Goal: Transaction & Acquisition: Purchase product/service

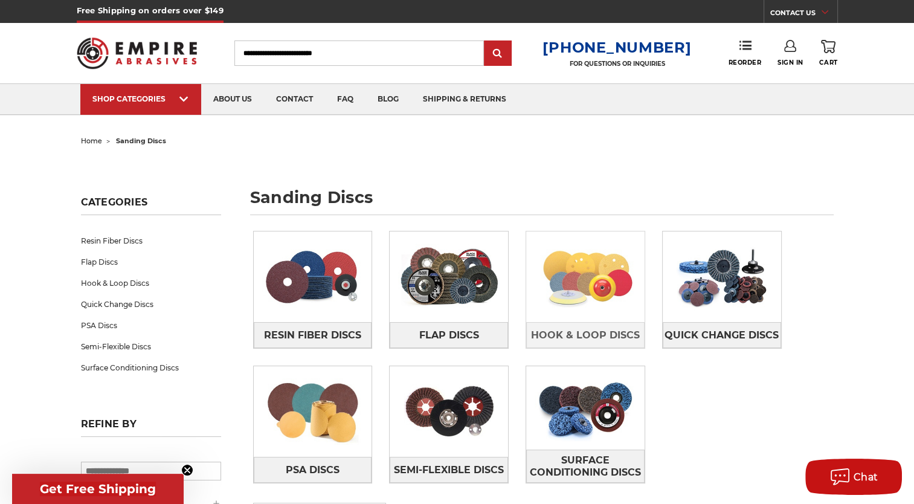
click at [581, 284] on img at bounding box center [585, 276] width 118 height 83
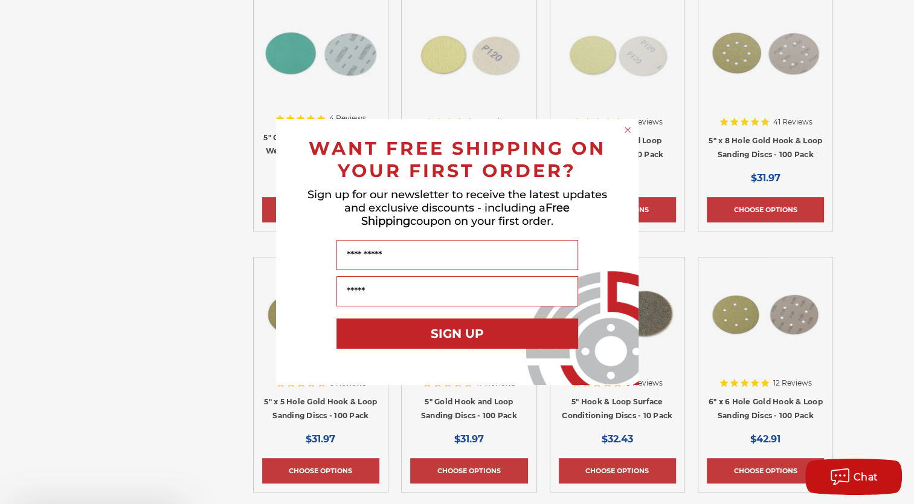
scroll to position [604, 0]
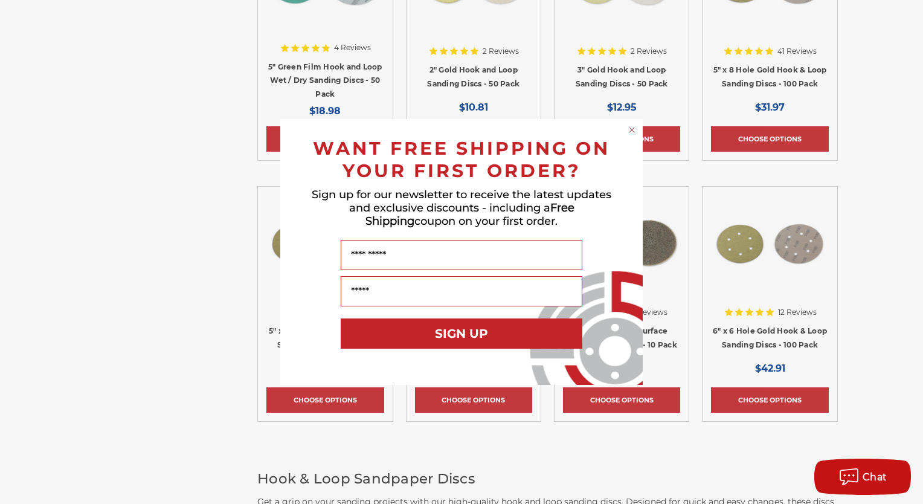
click at [632, 130] on icon "Close dialog" at bounding box center [631, 129] width 5 height 5
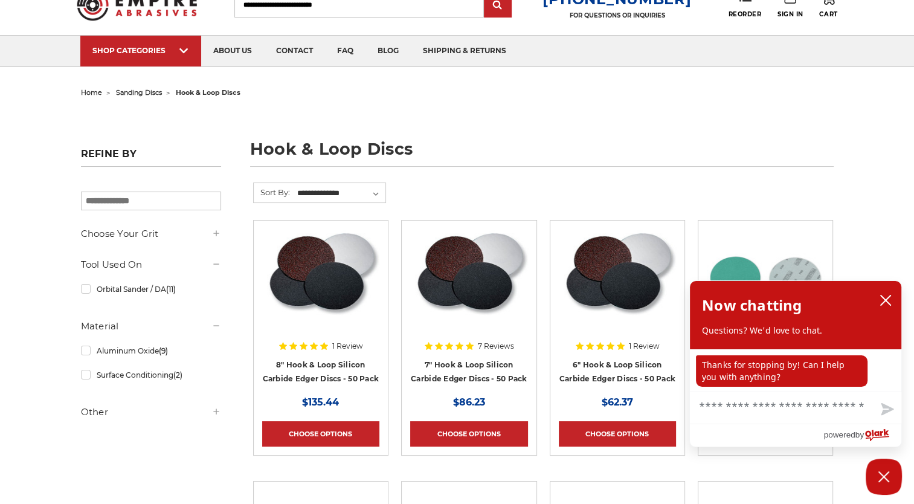
scroll to position [72, 0]
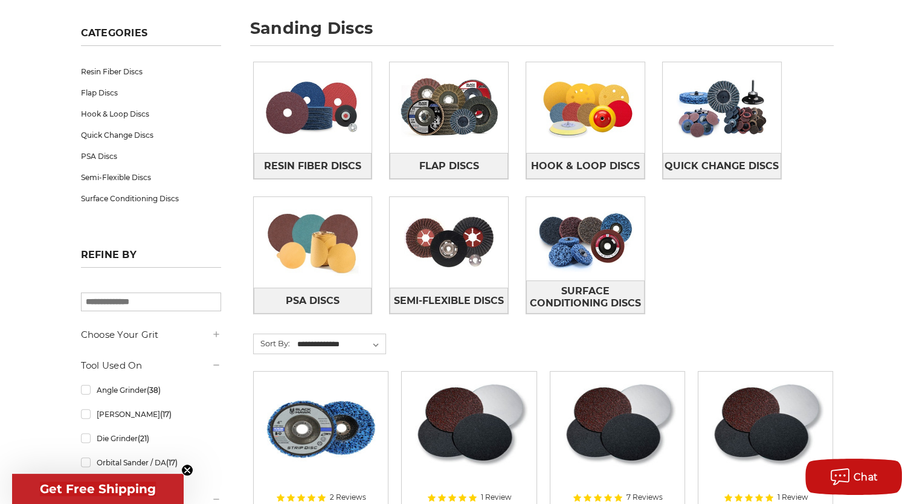
scroll to position [145, 0]
